Goal: Download file/media

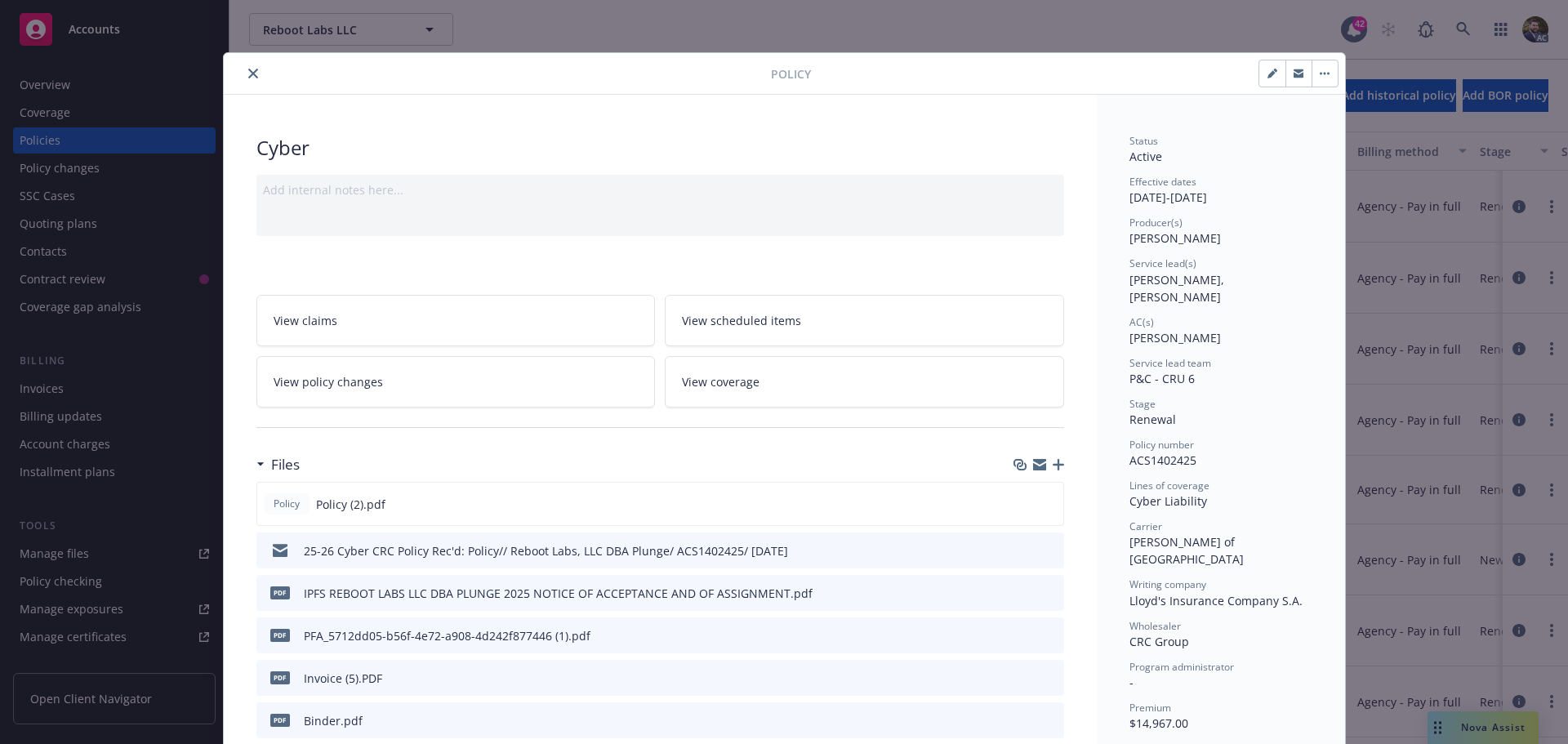
click at [251, 70] on button "close" at bounding box center [253, 73] width 19 height 19
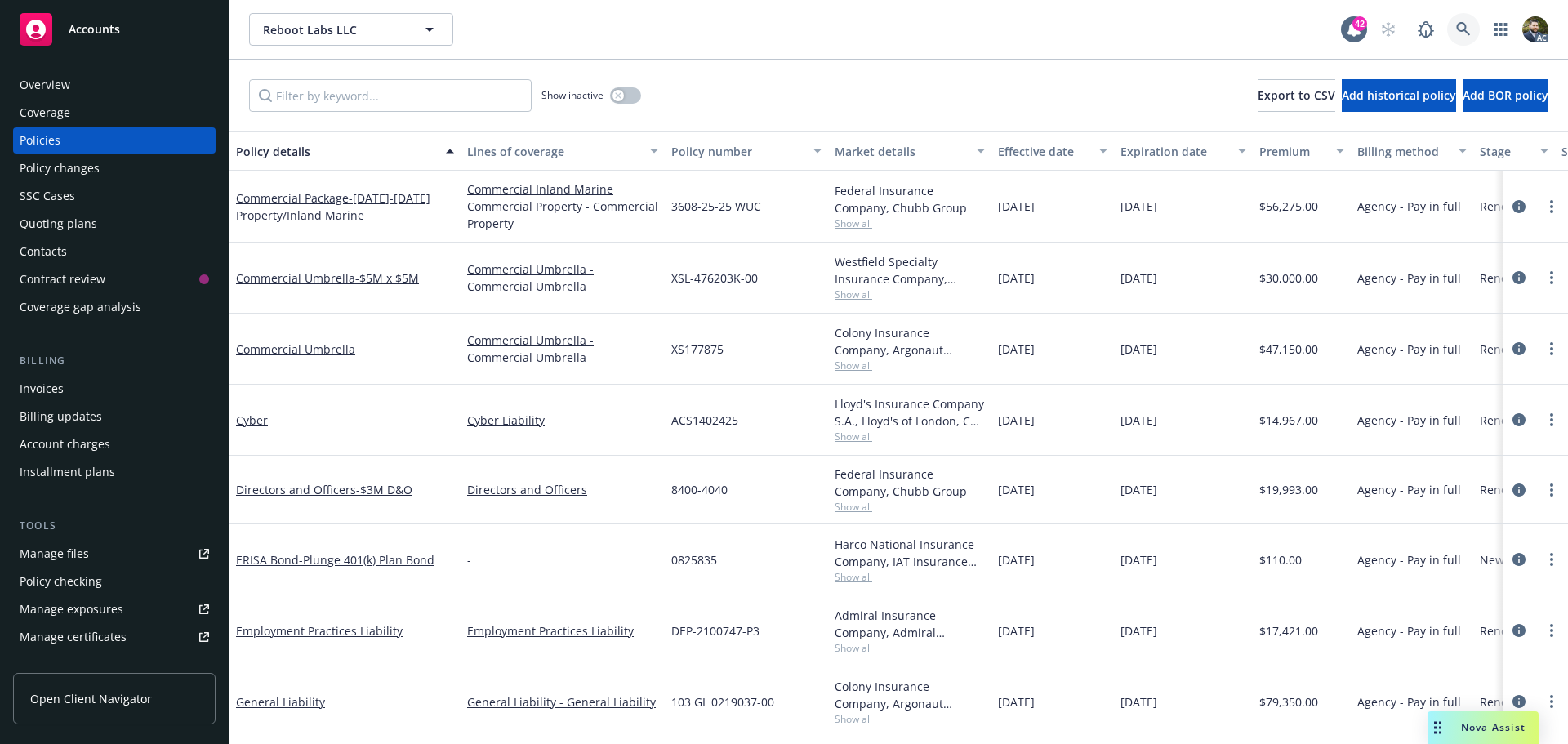
click at [1462, 29] on icon at bounding box center [1463, 29] width 14 height 14
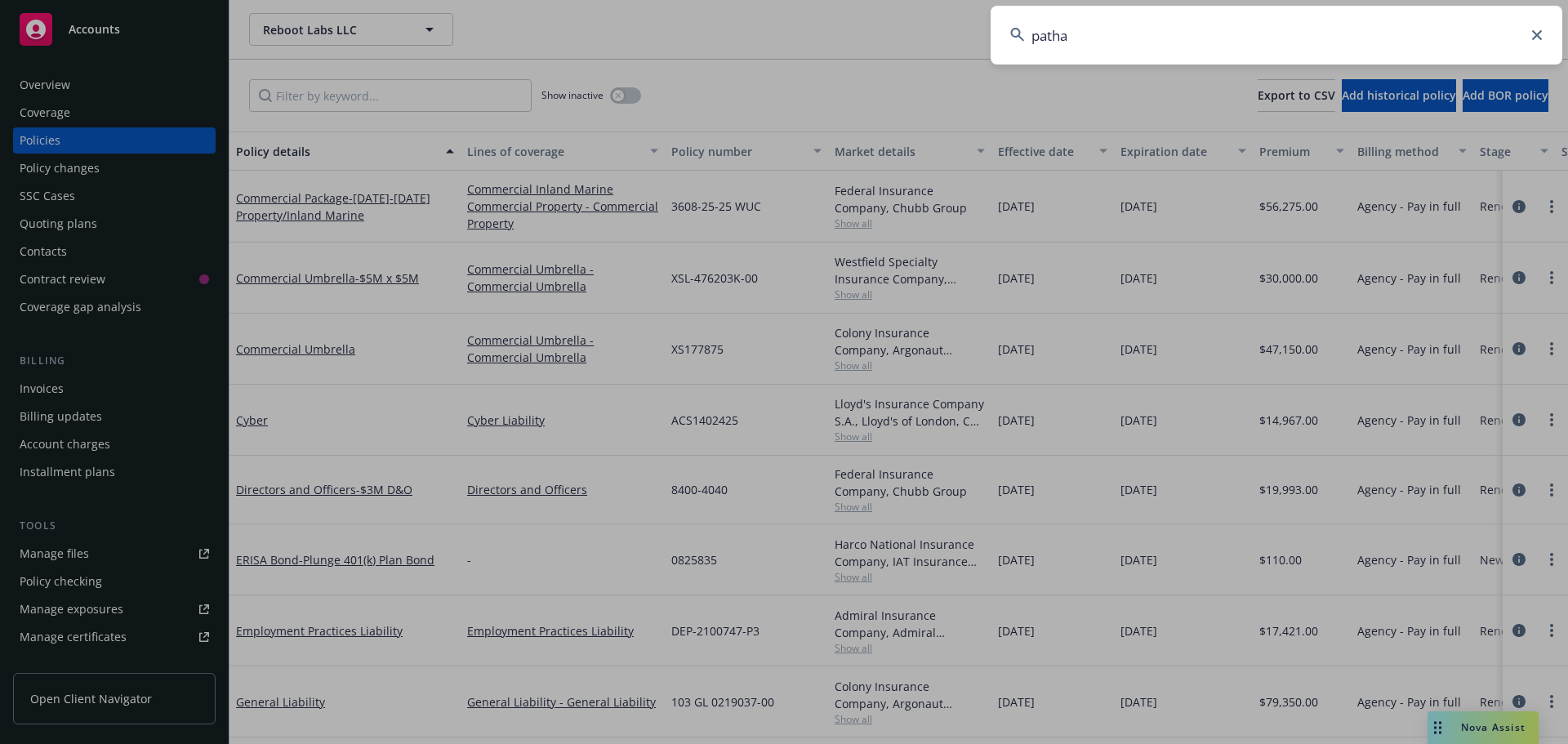
type input "pathai"
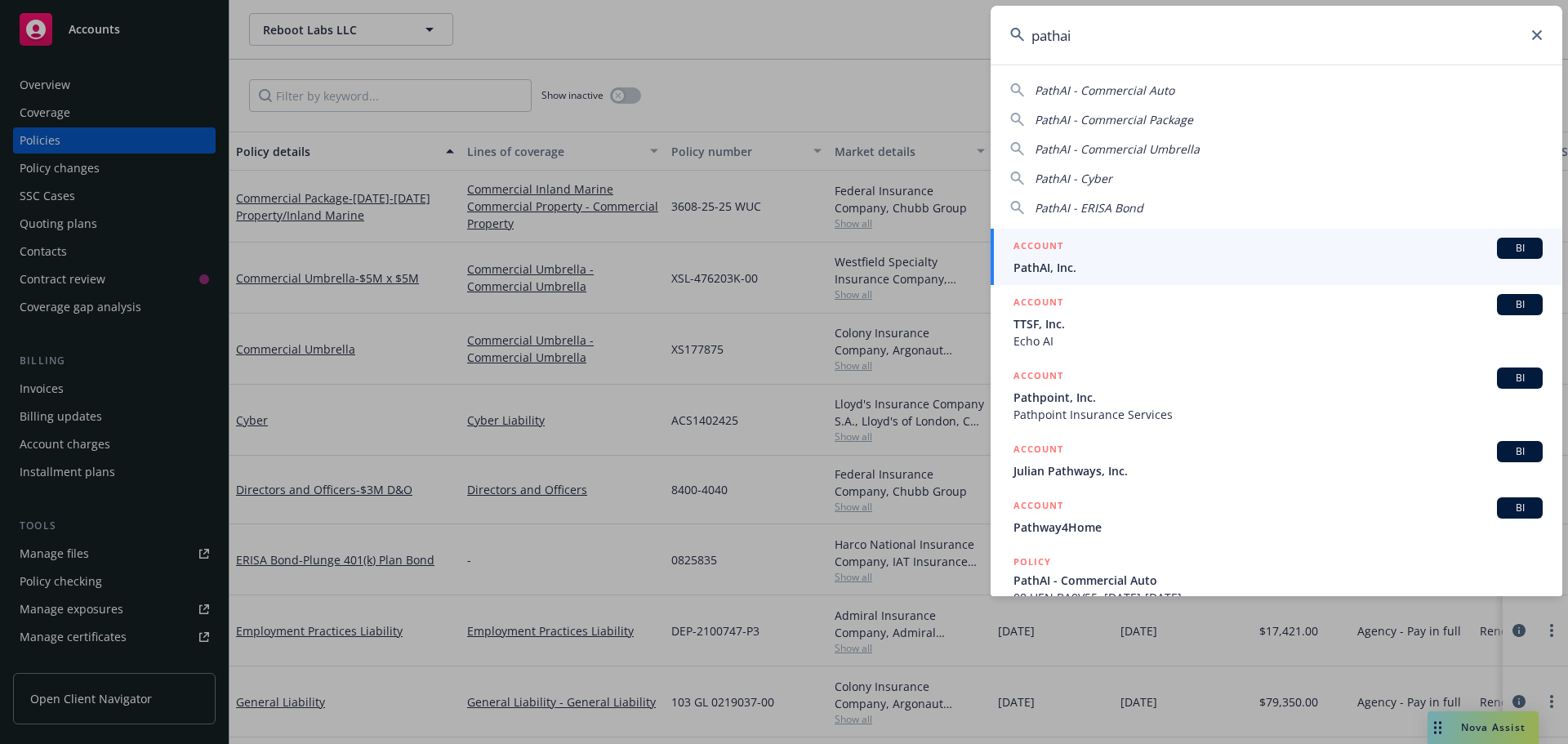
click at [1187, 245] on div "ACCOUNT BI" at bounding box center [1278, 248] width 529 height 21
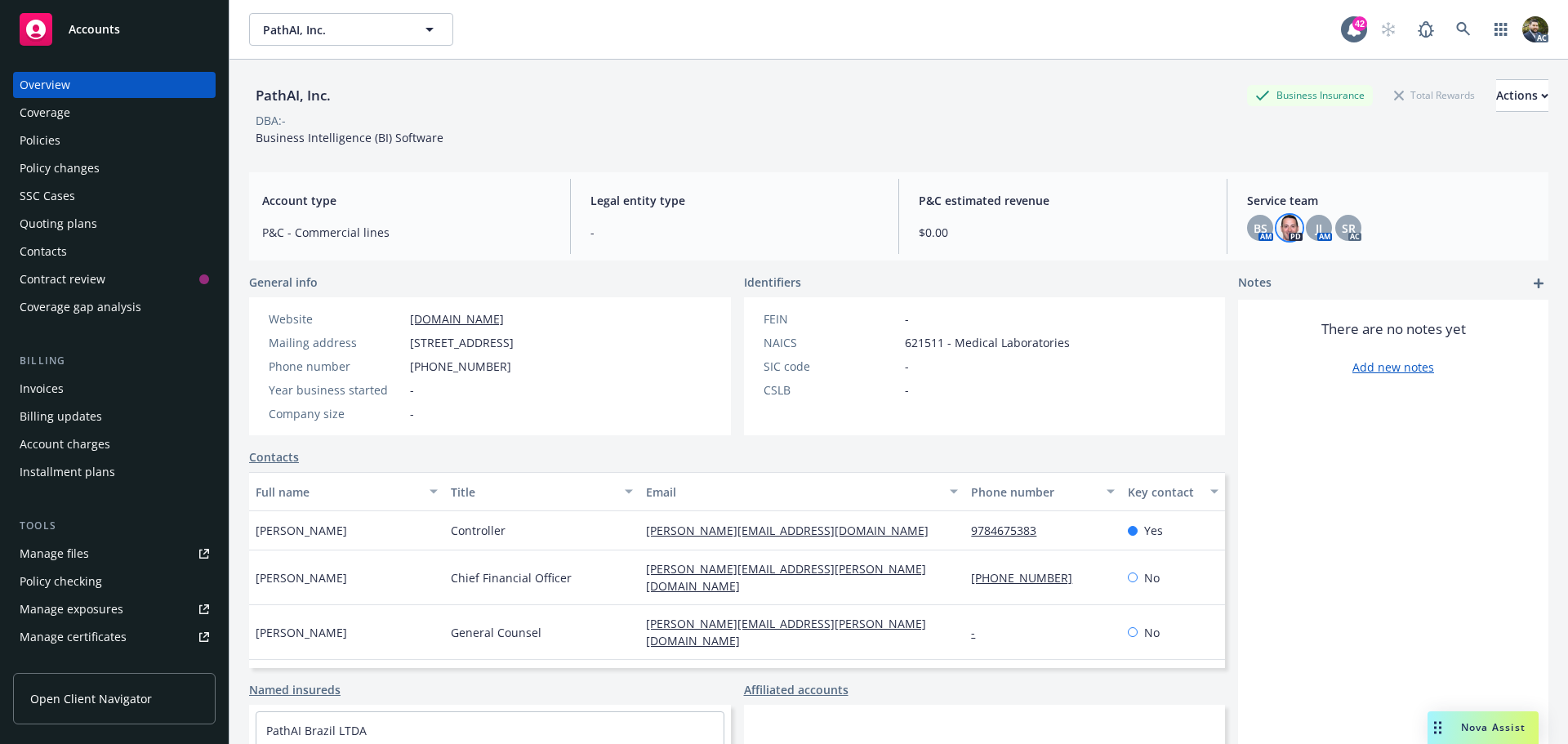
click at [1283, 227] on img at bounding box center [1289, 227] width 26 height 26
click at [1306, 222] on div "JJ" at bounding box center [1319, 227] width 26 height 26
click at [47, 136] on div "Policies" at bounding box center [40, 140] width 41 height 26
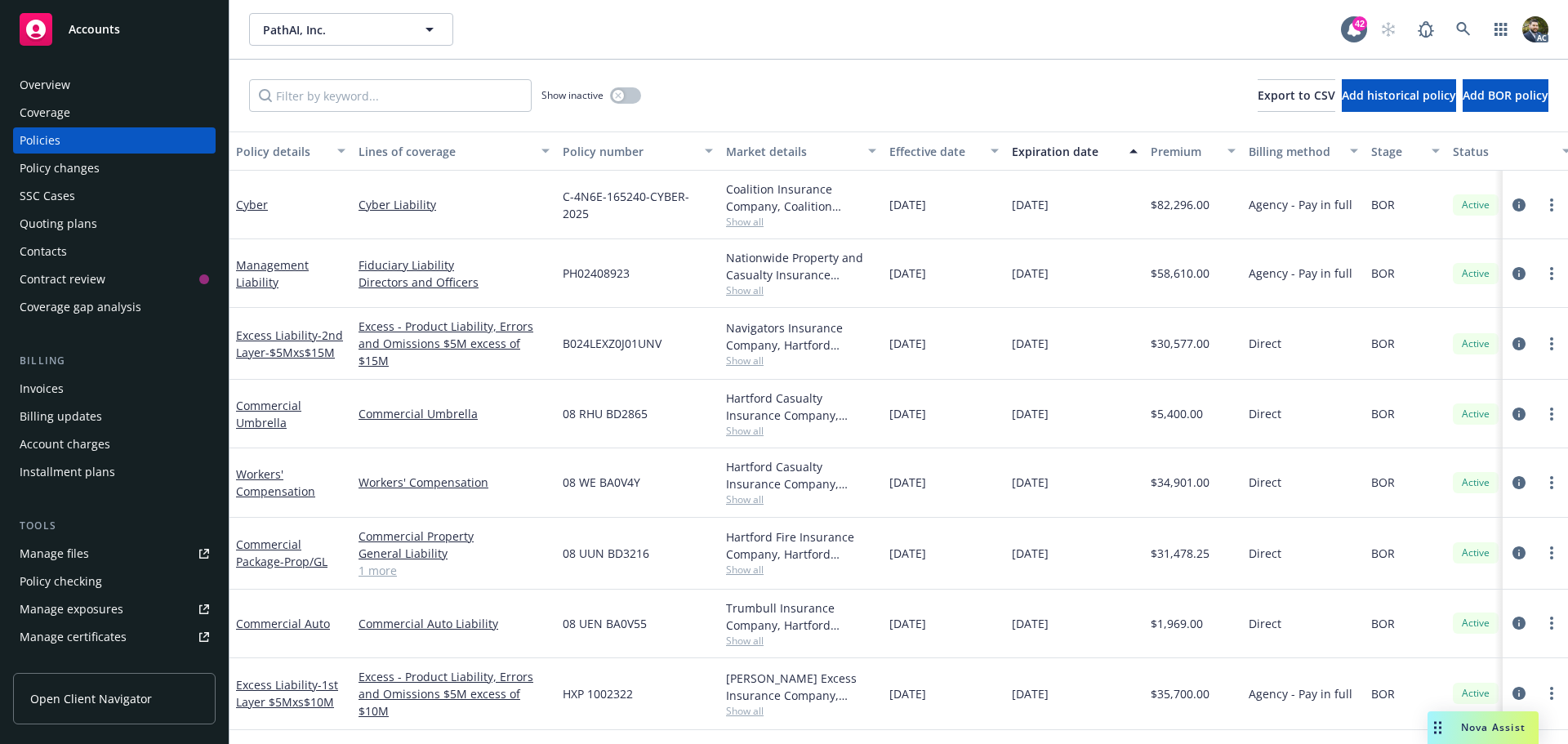
click at [288, 156] on div "Policy details" at bounding box center [282, 151] width 91 height 17
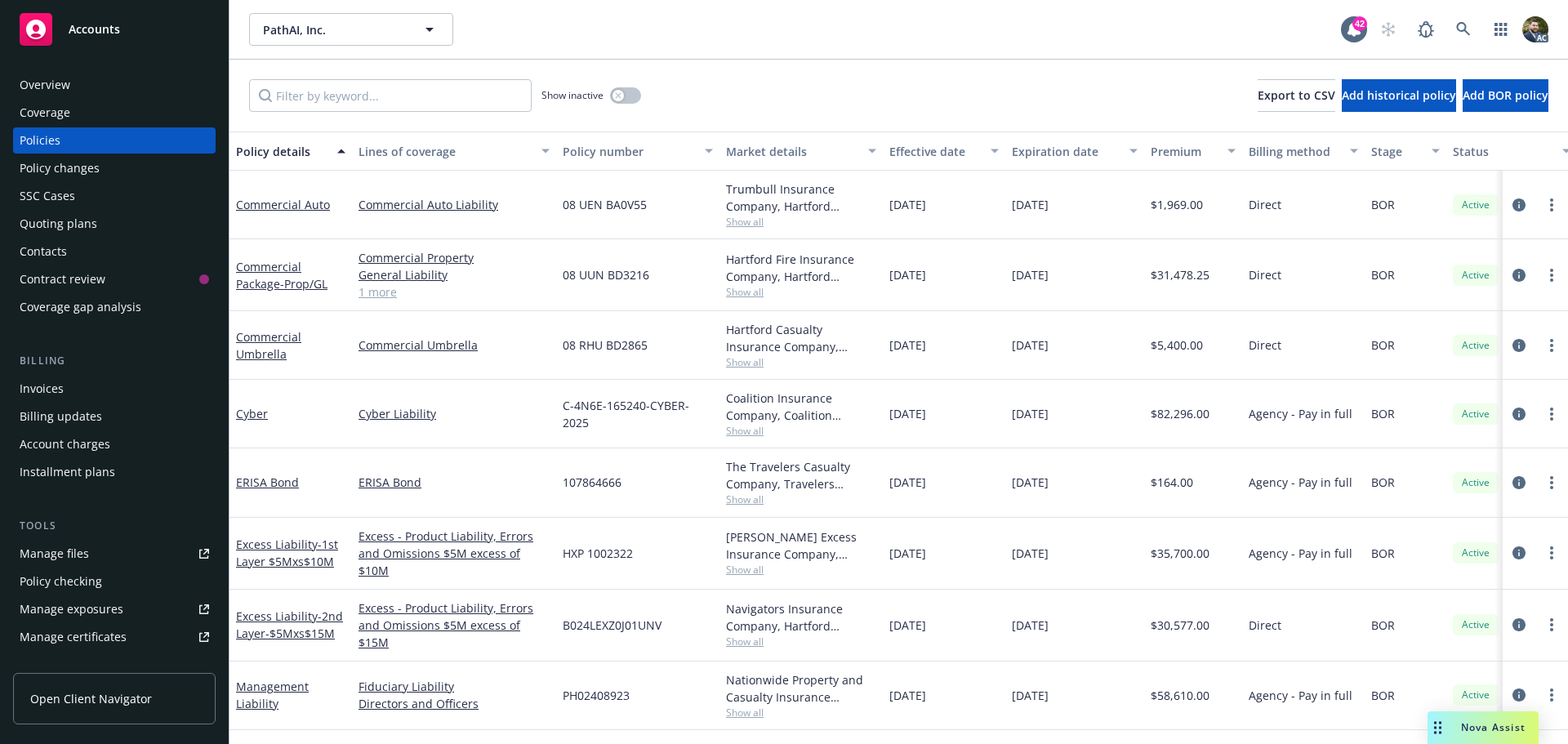
click at [382, 293] on link "1 more" at bounding box center [454, 292] width 191 height 17
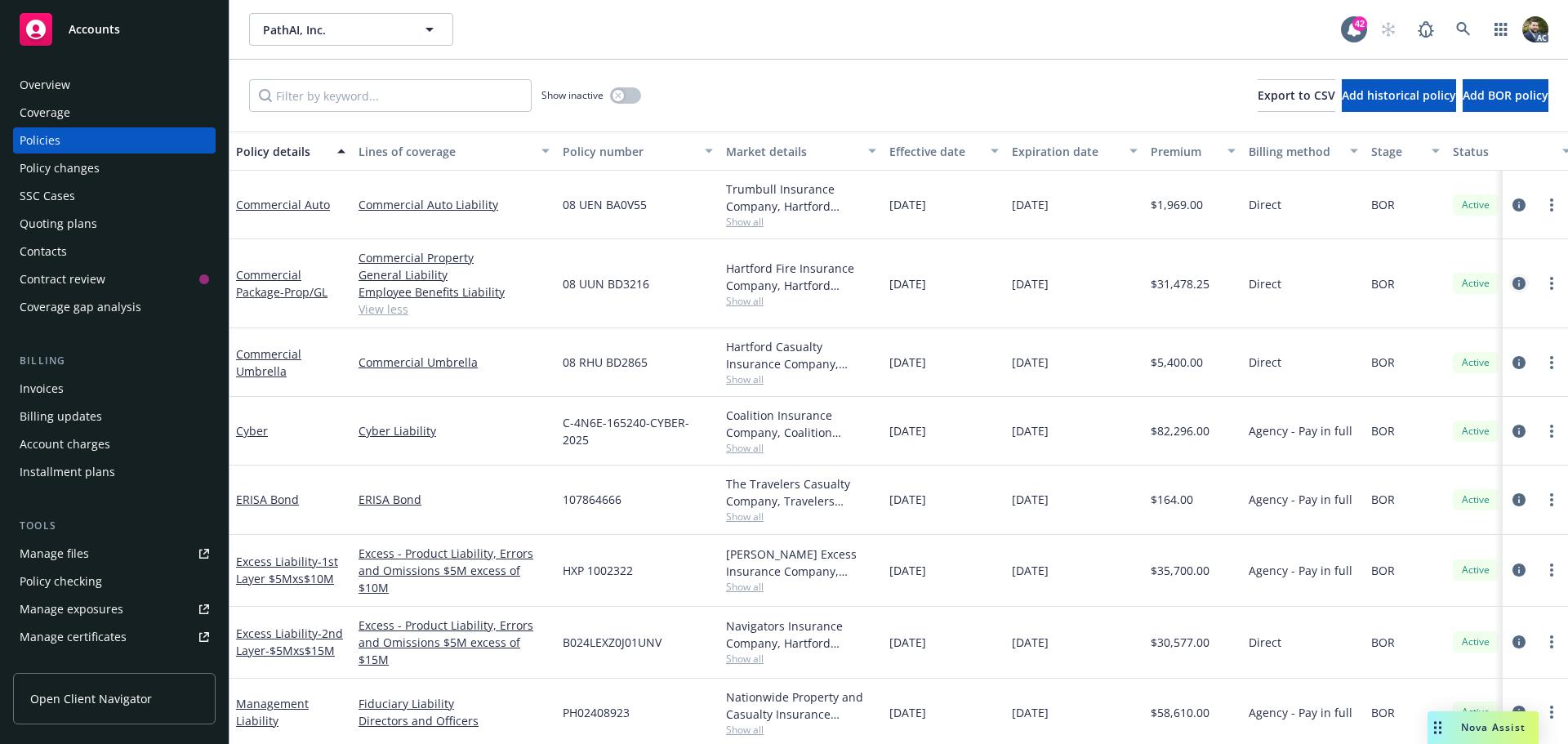
click at [1513, 287] on icon "circleInformation" at bounding box center [1519, 282] width 13 height 13
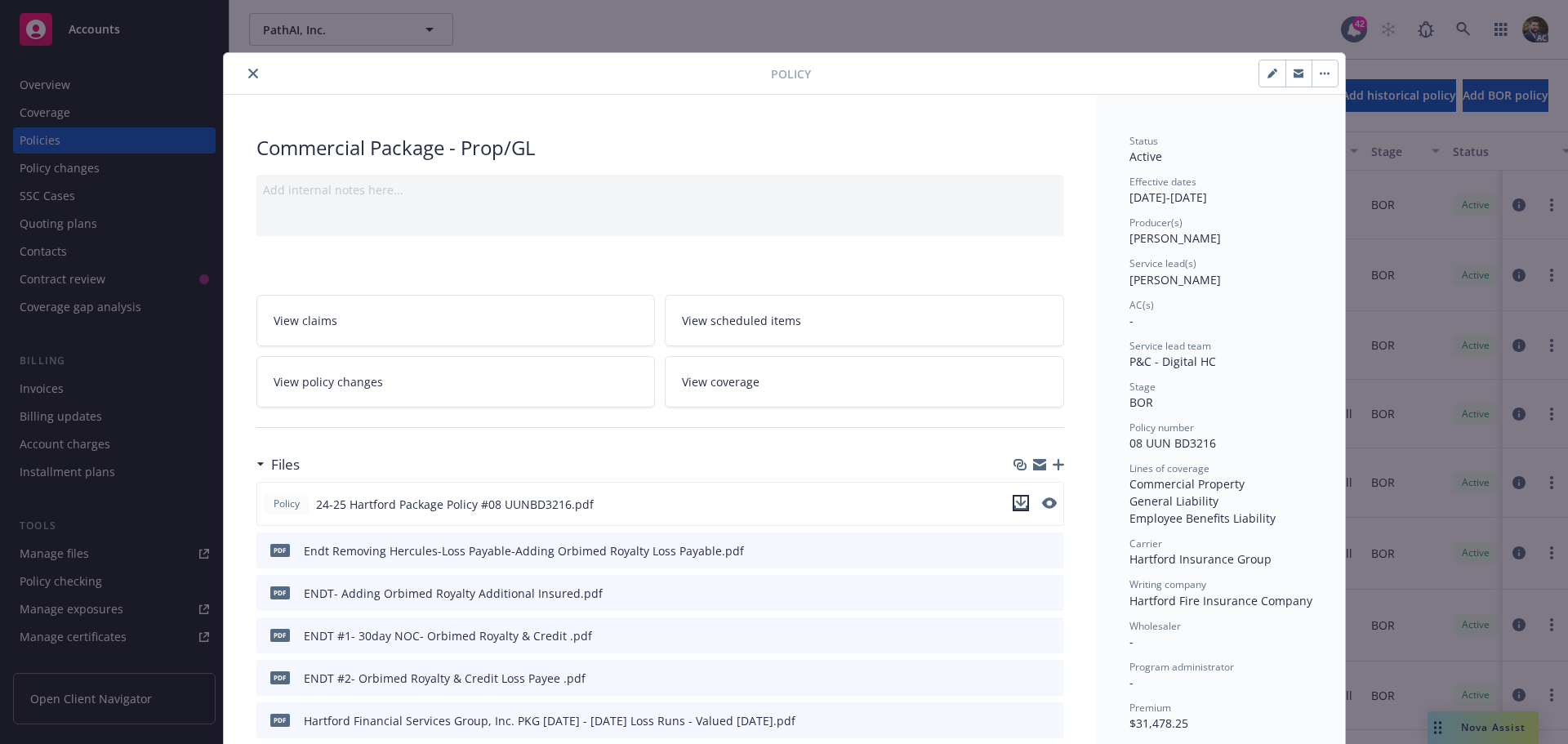
click at [1020, 501] on icon "download file" at bounding box center [1020, 502] width 13 height 13
